Goal: Task Accomplishment & Management: Manage account settings

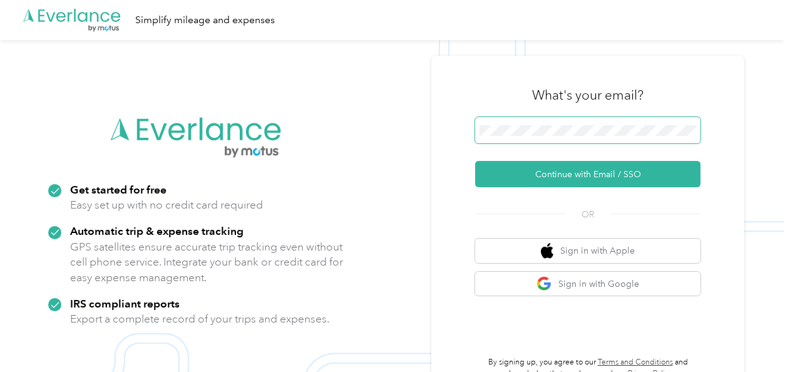
click at [552, 122] on span at bounding box center [587, 130] width 225 height 26
click at [550, 137] on span at bounding box center [587, 130] width 225 height 26
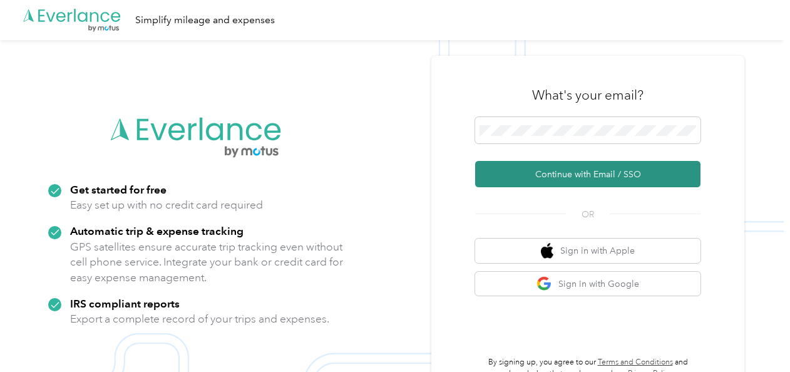
click at [571, 172] on button "Continue with Email / SSO" at bounding box center [587, 174] width 225 height 26
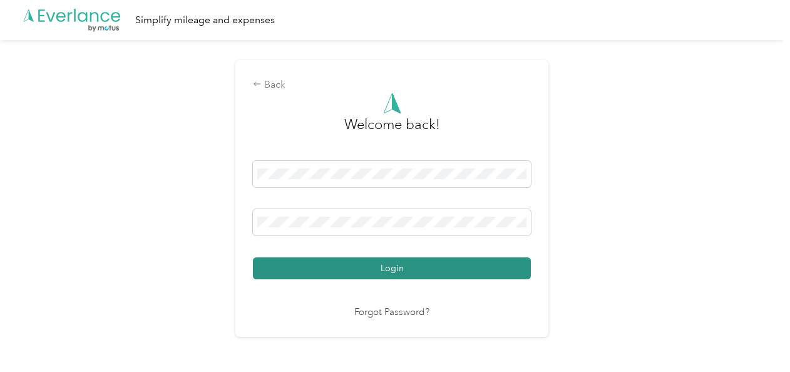
click at [386, 269] on button "Login" at bounding box center [392, 268] width 278 height 22
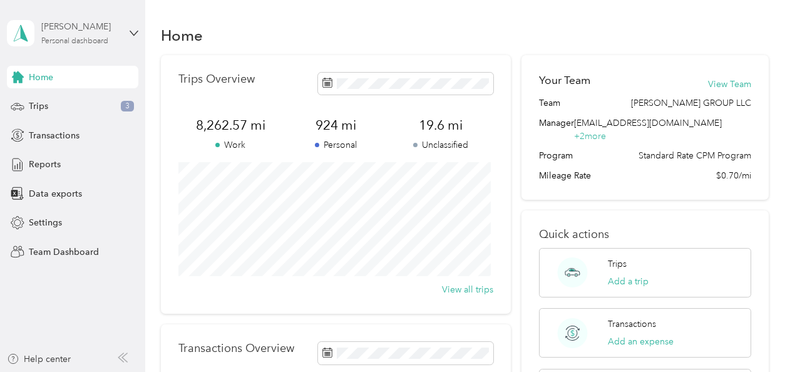
click at [71, 31] on div "[PERSON_NAME]" at bounding box center [80, 26] width 78 height 13
click at [59, 98] on div "Team dashboard" at bounding box center [51, 102] width 67 height 13
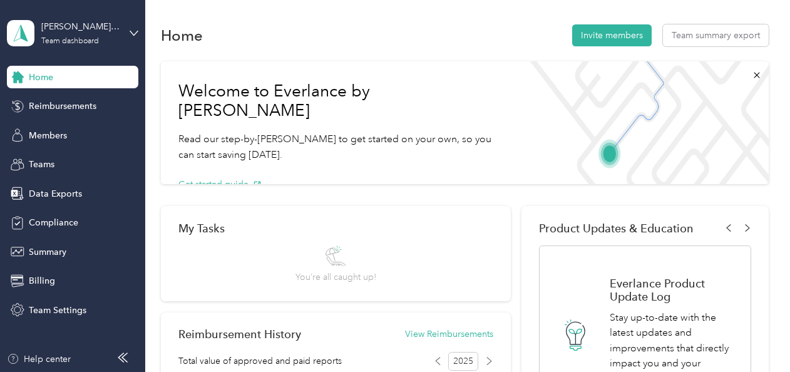
scroll to position [63, 0]
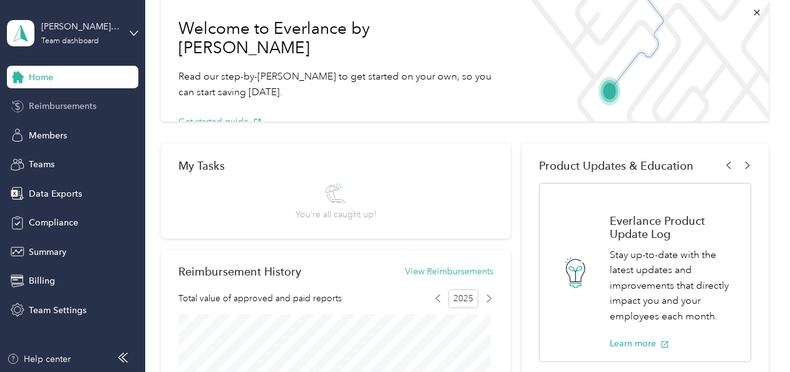
click at [59, 105] on span "Reimbursements" at bounding box center [63, 106] width 68 height 13
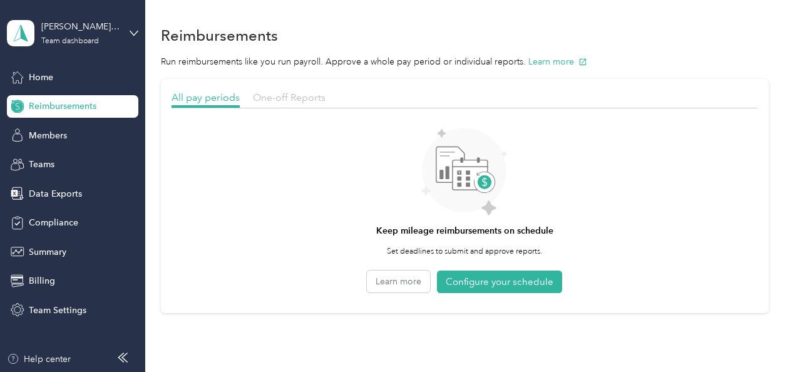
click at [281, 96] on span "One-off Reports" at bounding box center [289, 97] width 73 height 12
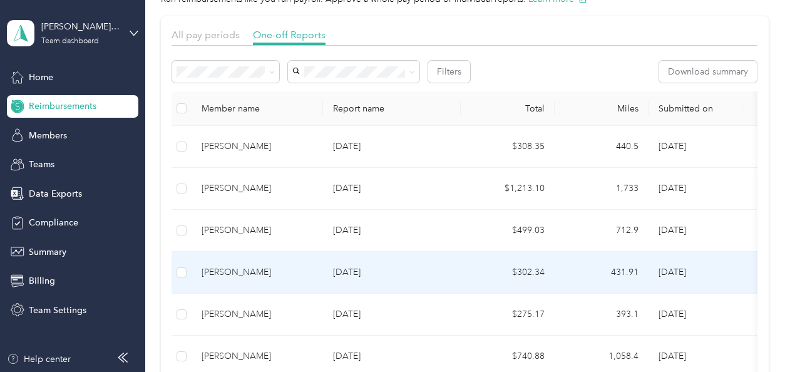
scroll to position [125, 0]
